Goal: Task Accomplishment & Management: Complete application form

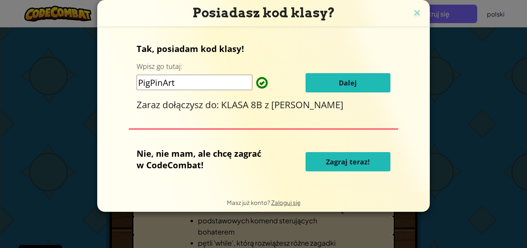
click at [350, 88] on button "Dalej" at bounding box center [348, 82] width 85 height 19
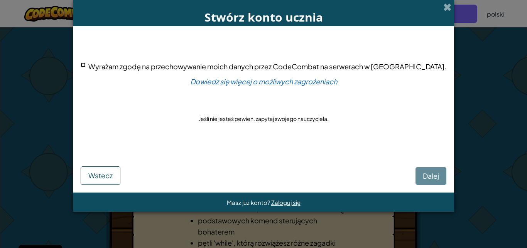
click at [86, 65] on input "Wyrażam zgodę na przechowywanie moich danych przez CodeCombat na serwerach w [G…" at bounding box center [83, 65] width 5 height 5
checkbox input "true"
click at [423, 174] on span "Dalej" at bounding box center [431, 176] width 16 height 9
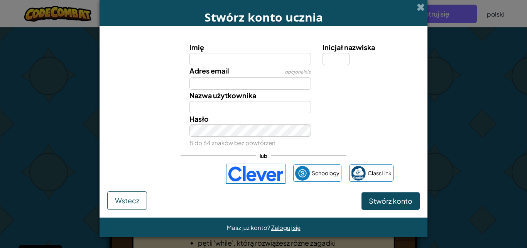
click at [192, 56] on input "Imię" at bounding box center [250, 59] width 122 height 12
type input "Justyna"
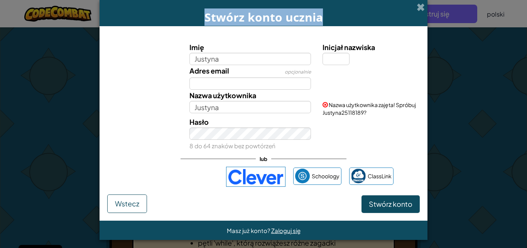
click at [411, 11] on div "Stwórz konto ucznia" at bounding box center [264, 13] width 328 height 26
click at [418, 8] on span at bounding box center [421, 7] width 8 height 8
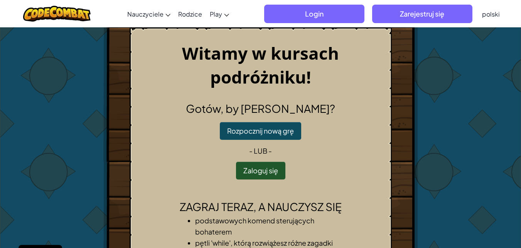
drag, startPoint x: 338, startPoint y: 42, endPoint x: 346, endPoint y: 0, distance: 42.4
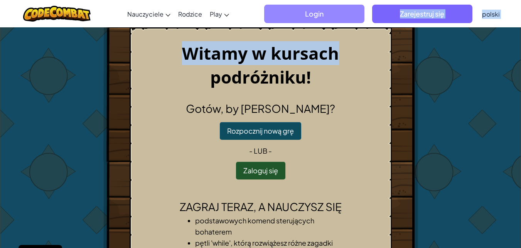
click at [277, 15] on span "Login" at bounding box center [314, 14] width 100 height 19
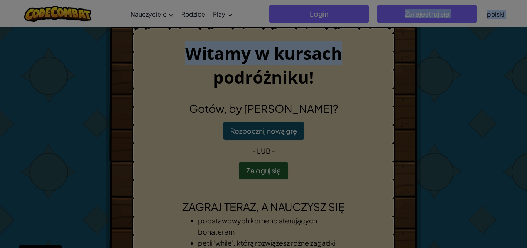
type input "Justyna2115"
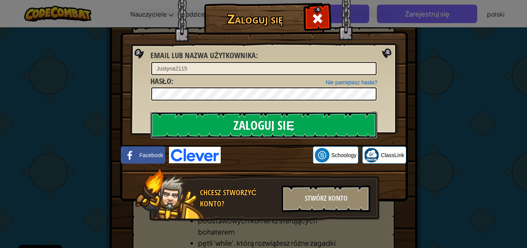
click at [336, 129] on input "Zaloguj się" at bounding box center [263, 125] width 227 height 27
